Goal: Find specific page/section: Find specific page/section

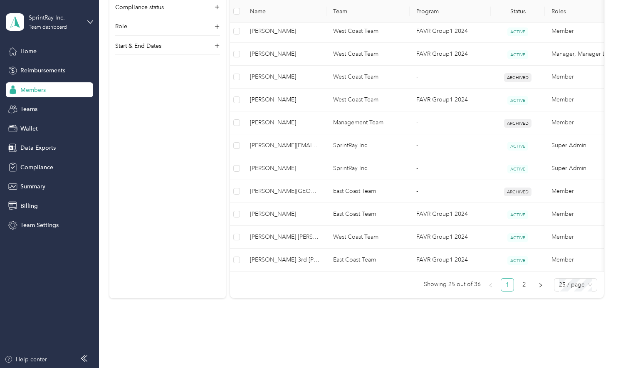
scroll to position [545, 0]
click at [527, 284] on link "2" at bounding box center [524, 284] width 12 height 12
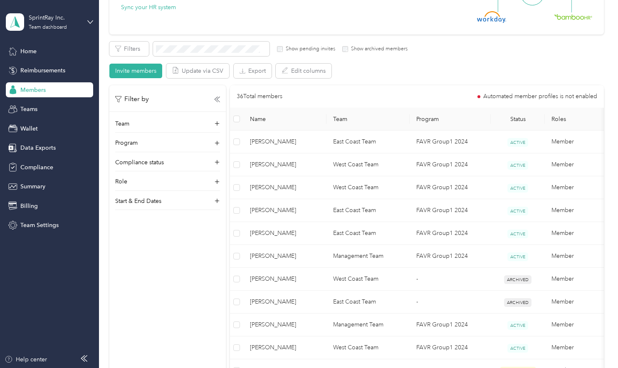
scroll to position [112, 0]
